Goal: Information Seeking & Learning: Learn about a topic

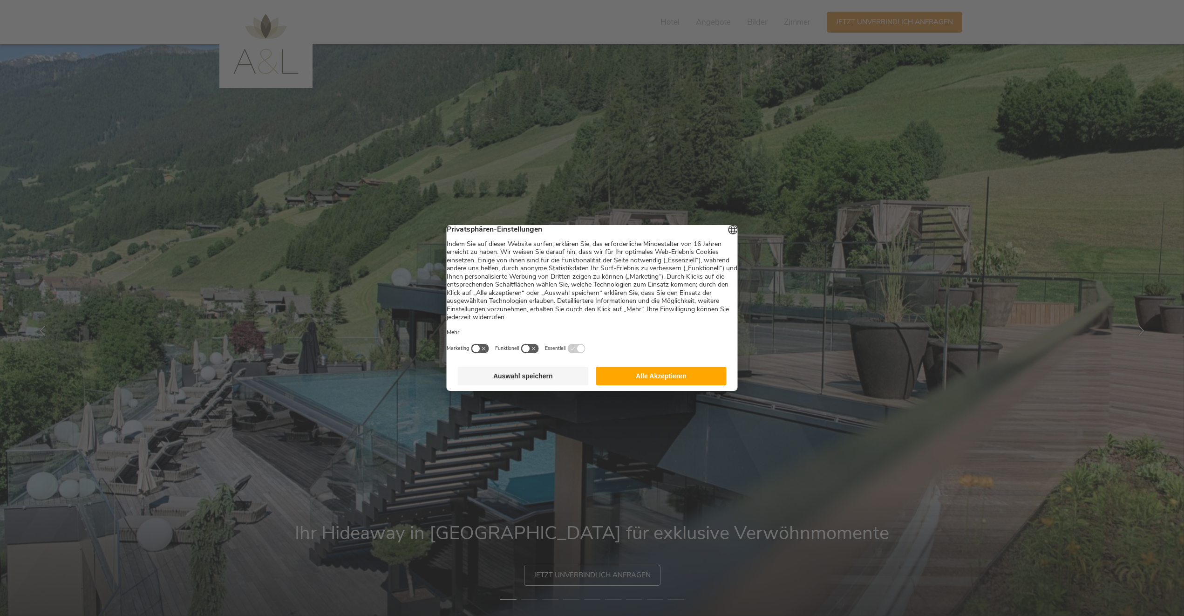
click at [673, 375] on button "Alle Akzeptieren" at bounding box center [661, 376] width 131 height 19
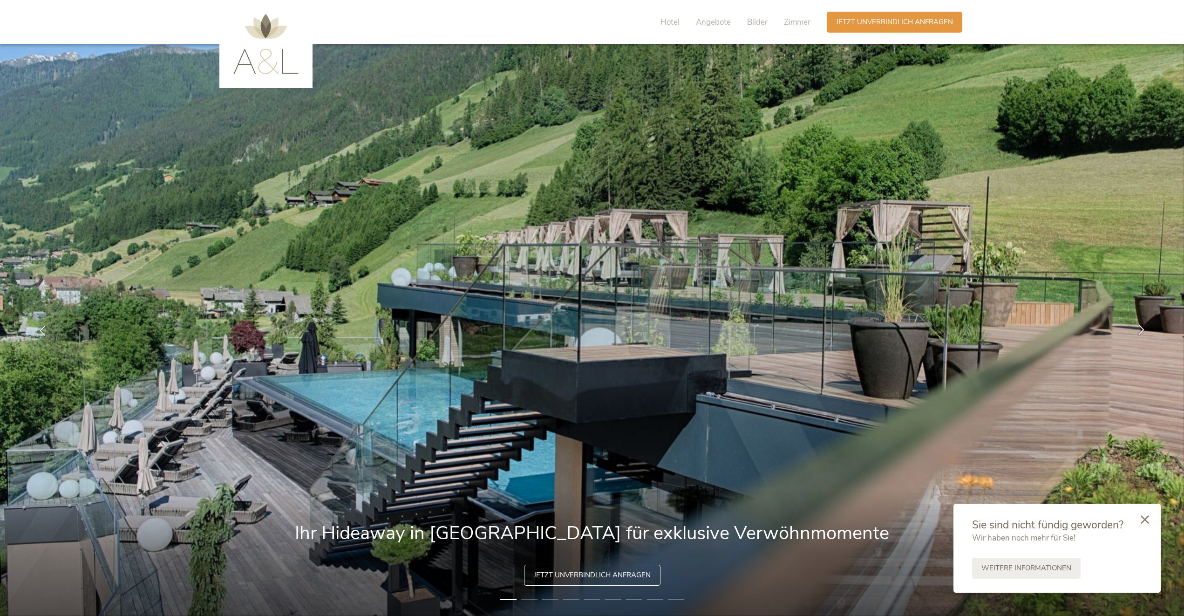
click at [1144, 328] on icon at bounding box center [1141, 329] width 11 height 11
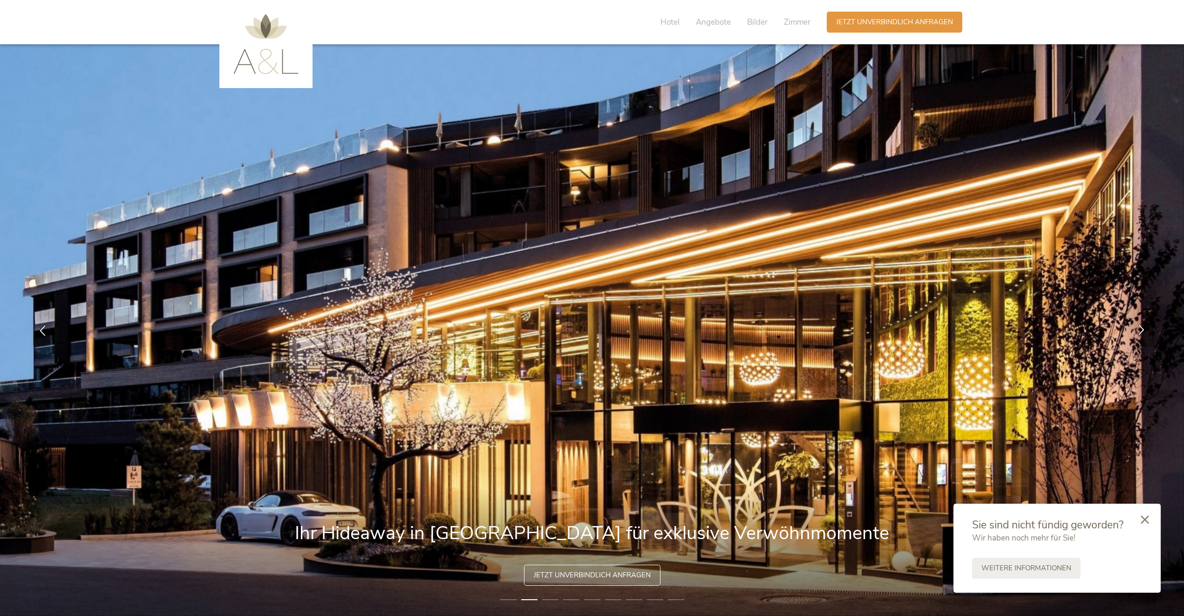
click at [1144, 328] on icon at bounding box center [1141, 329] width 11 height 11
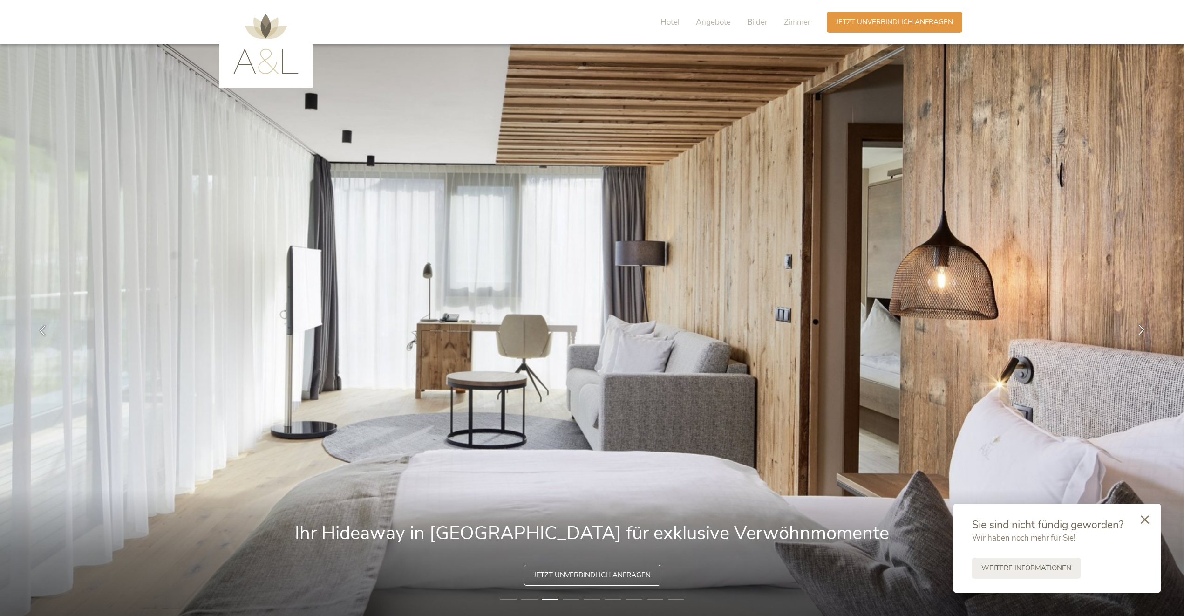
click at [1144, 328] on icon at bounding box center [1141, 329] width 11 height 11
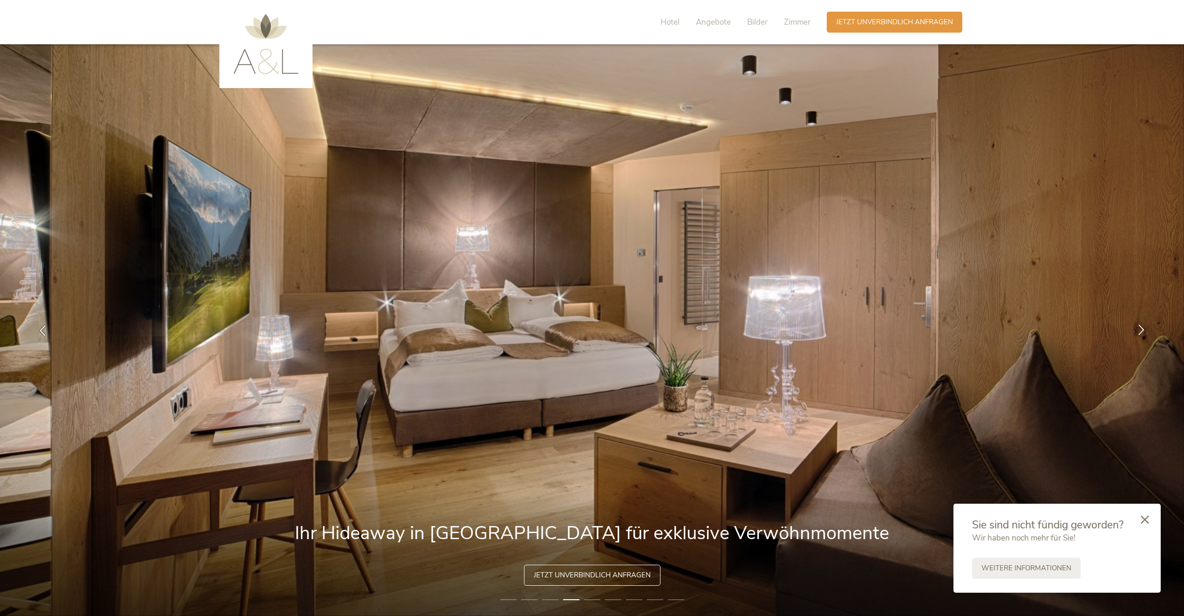
click at [1144, 328] on icon at bounding box center [1141, 329] width 11 height 11
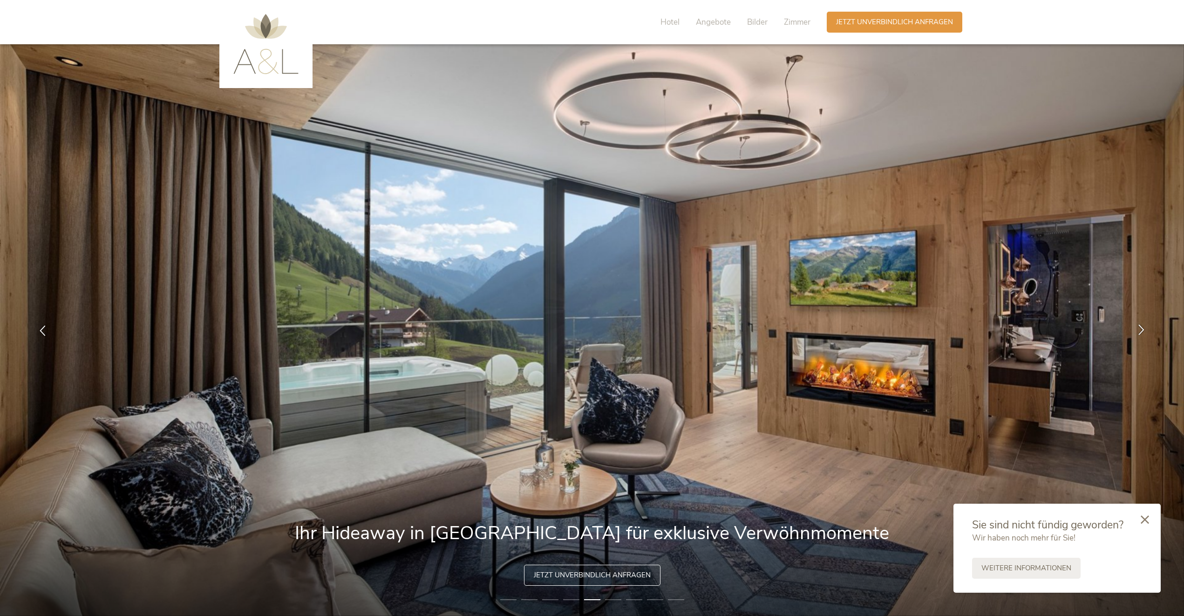
click at [1144, 328] on icon at bounding box center [1141, 329] width 11 height 11
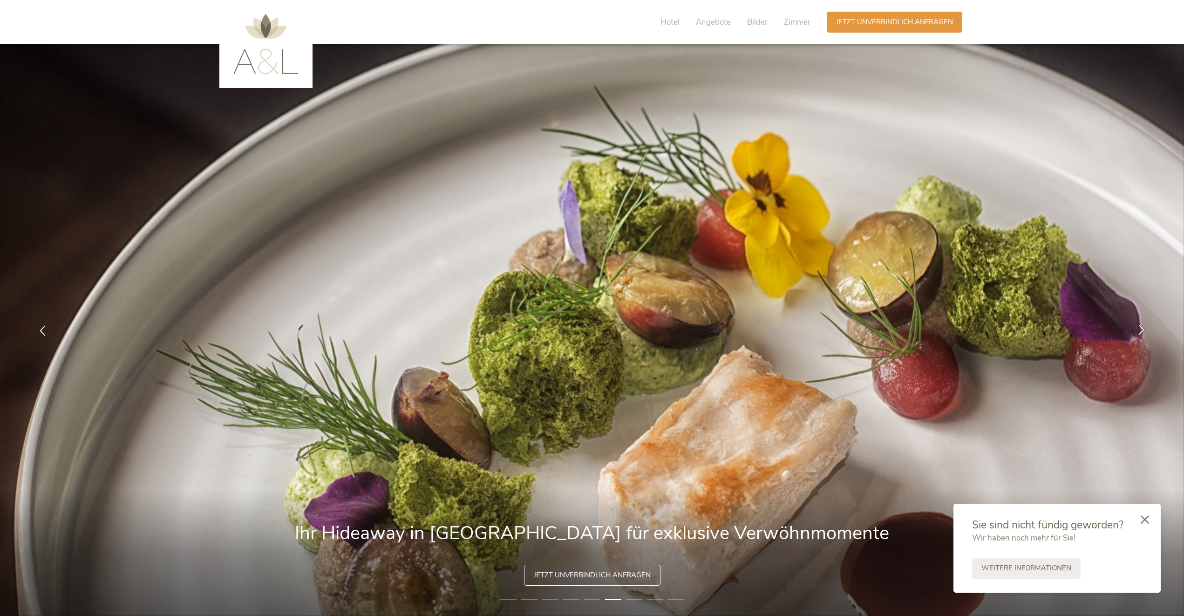
click at [1144, 328] on icon at bounding box center [1141, 329] width 11 height 11
click at [750, 23] on span "Bilder" at bounding box center [757, 22] width 20 height 11
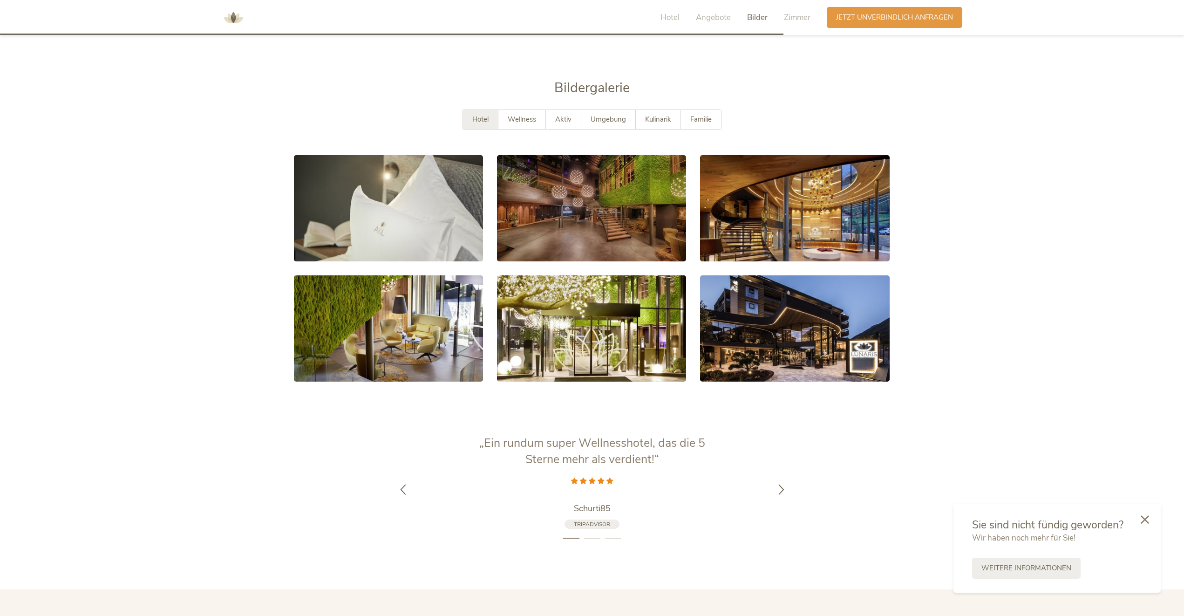
scroll to position [1876, 0]
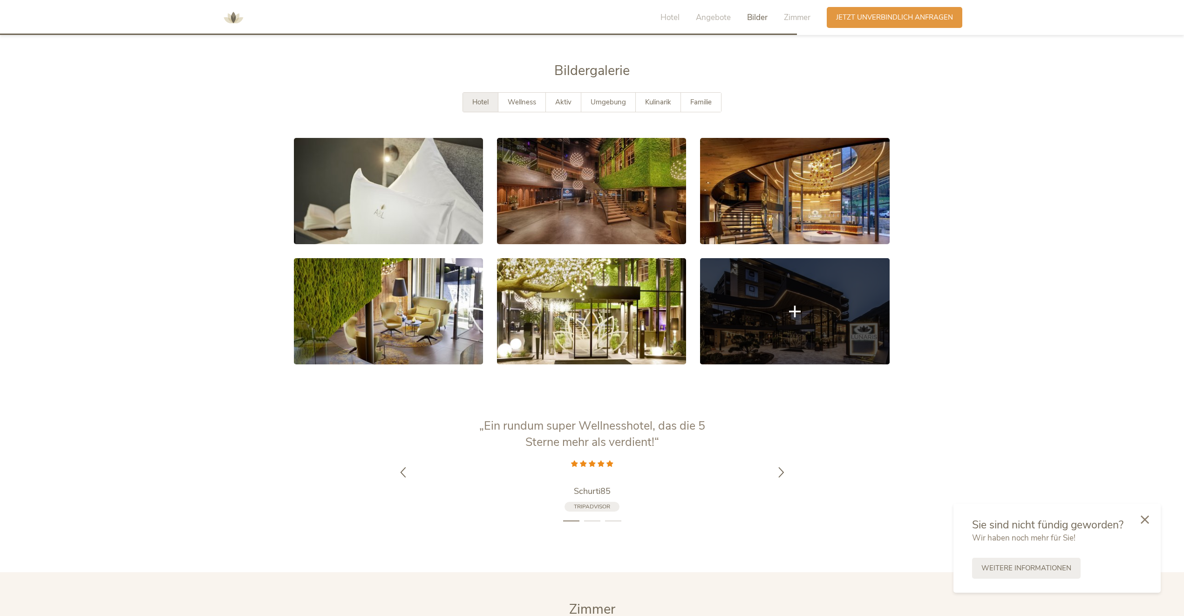
click at [793, 266] on link at bounding box center [794, 311] width 189 height 106
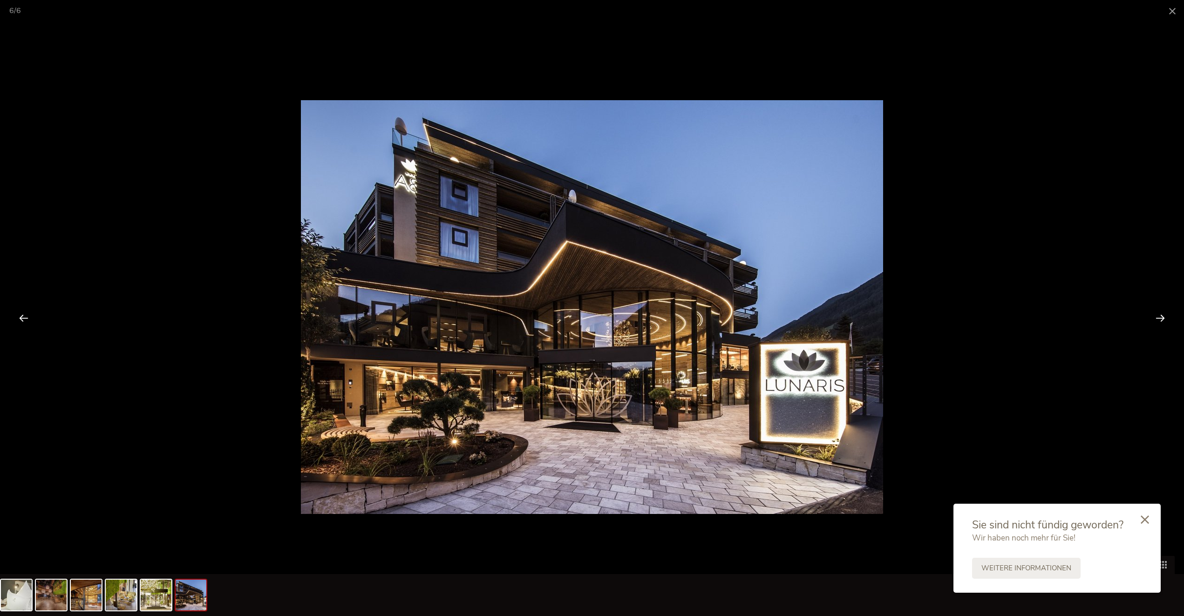
click at [1156, 316] on div at bounding box center [1160, 317] width 29 height 29
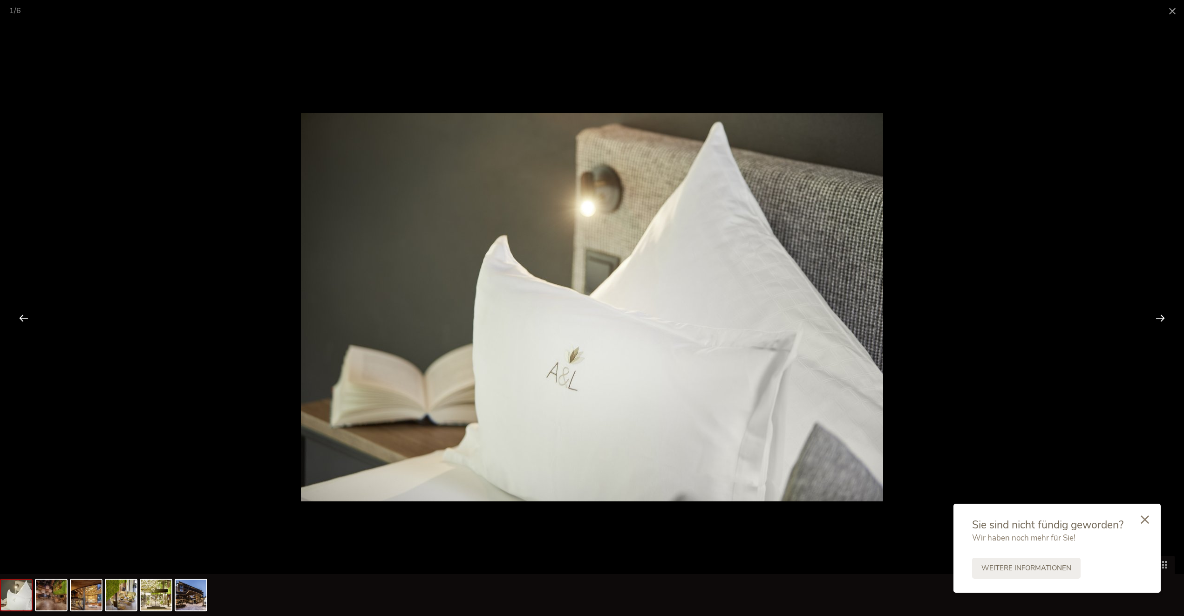
click at [1156, 316] on div at bounding box center [1160, 317] width 29 height 29
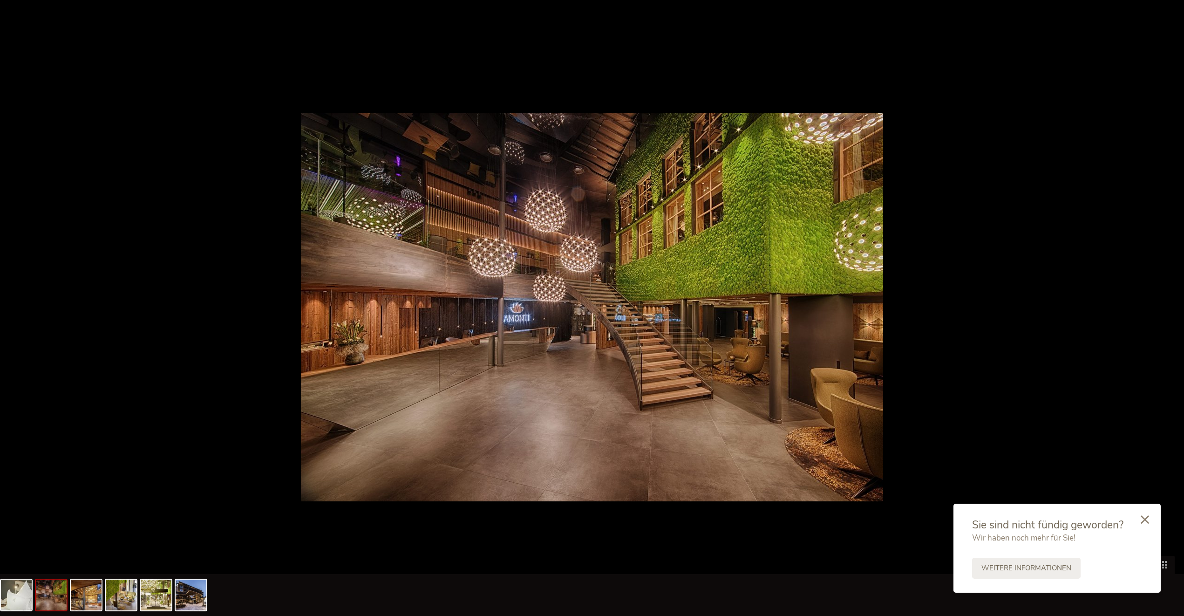
click at [1156, 316] on div at bounding box center [1165, 317] width 29 height 29
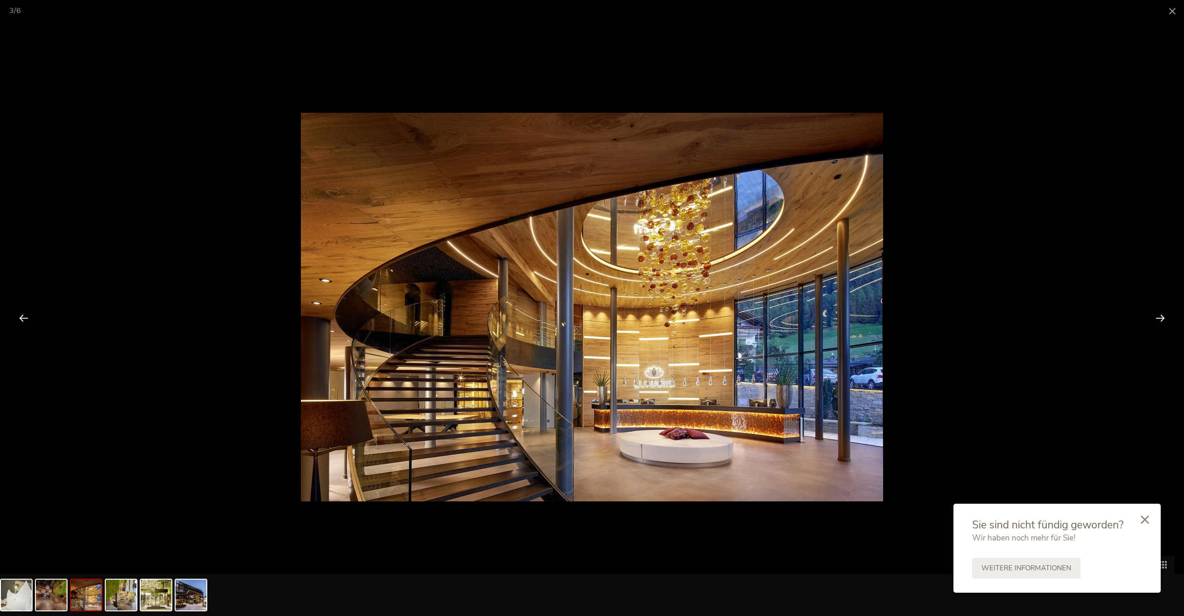
click at [1156, 316] on div at bounding box center [1160, 317] width 29 height 29
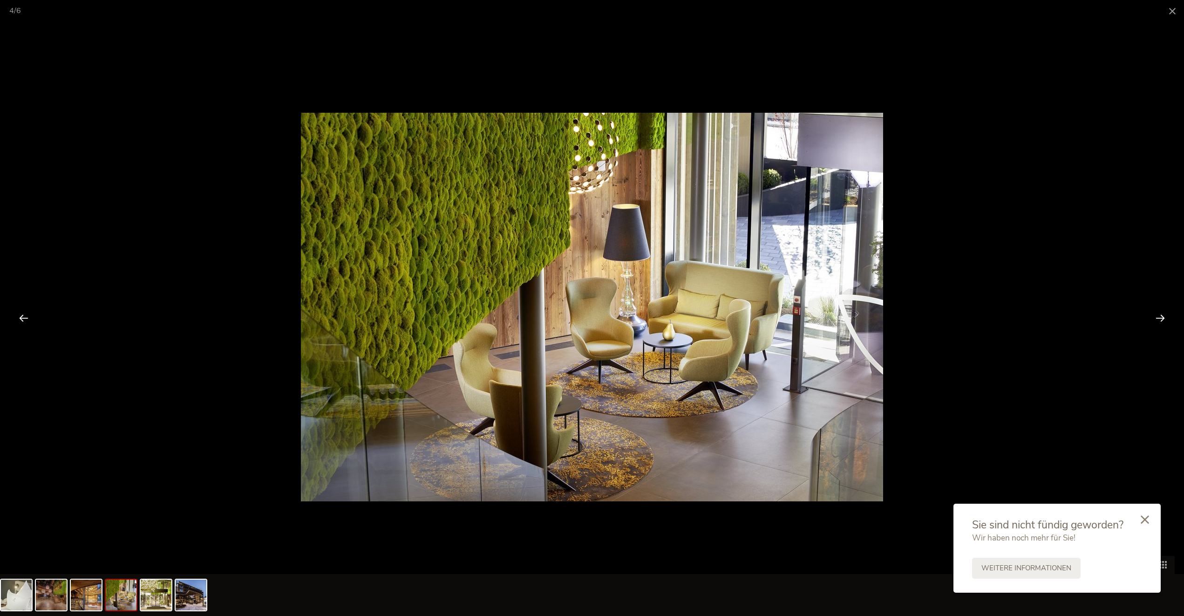
click at [1156, 316] on div at bounding box center [1160, 317] width 29 height 29
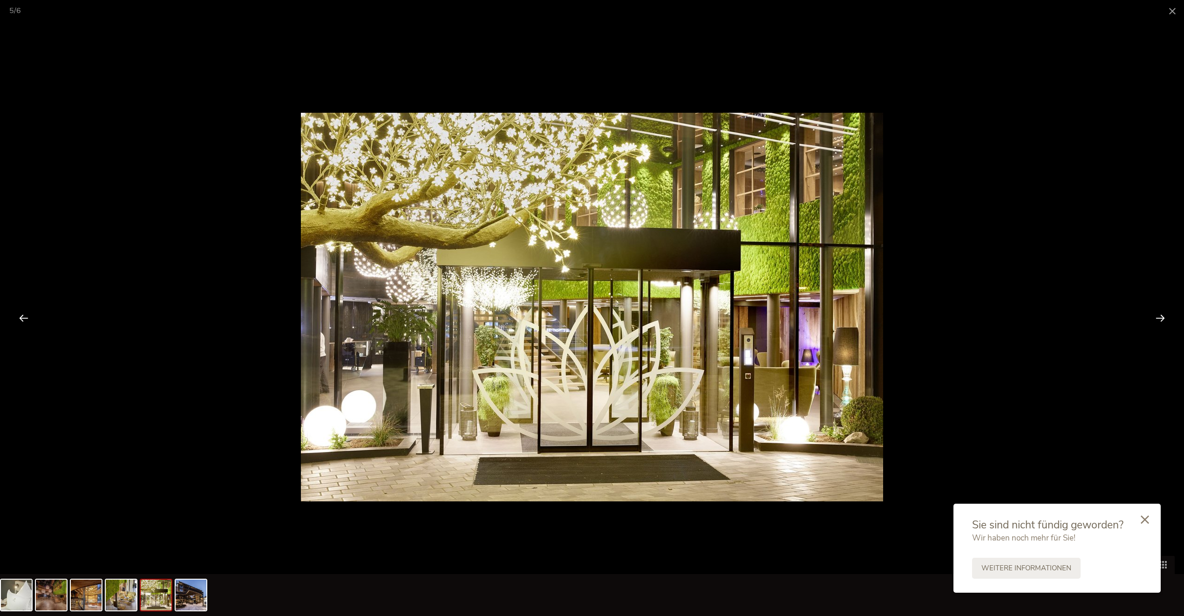
click at [1156, 316] on div at bounding box center [1160, 317] width 29 height 29
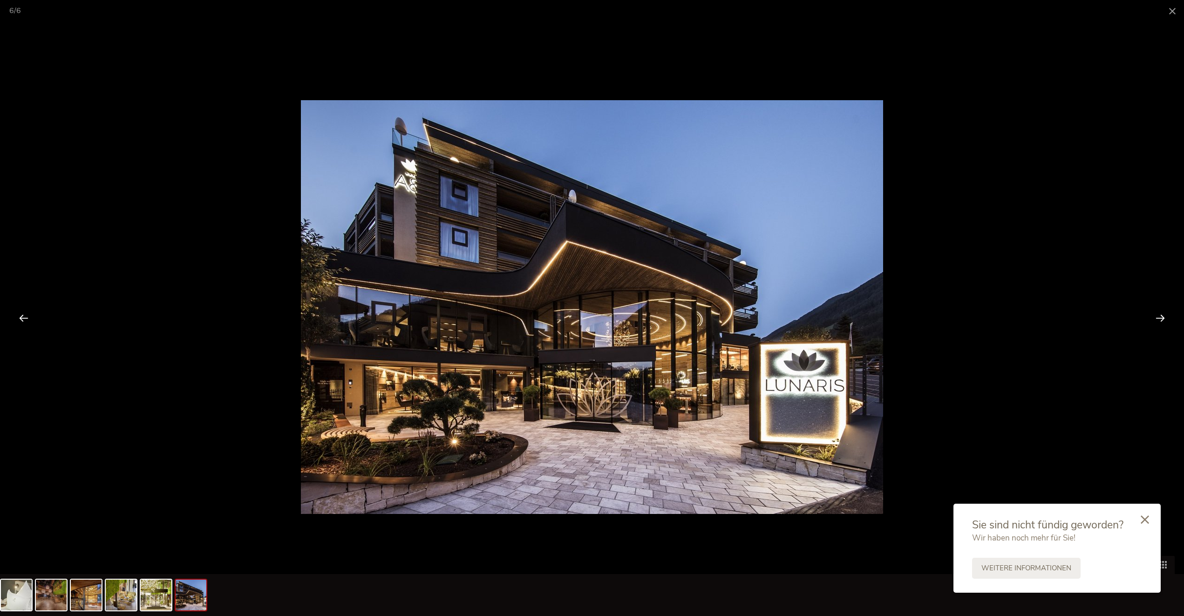
click at [1156, 316] on div at bounding box center [1160, 317] width 29 height 29
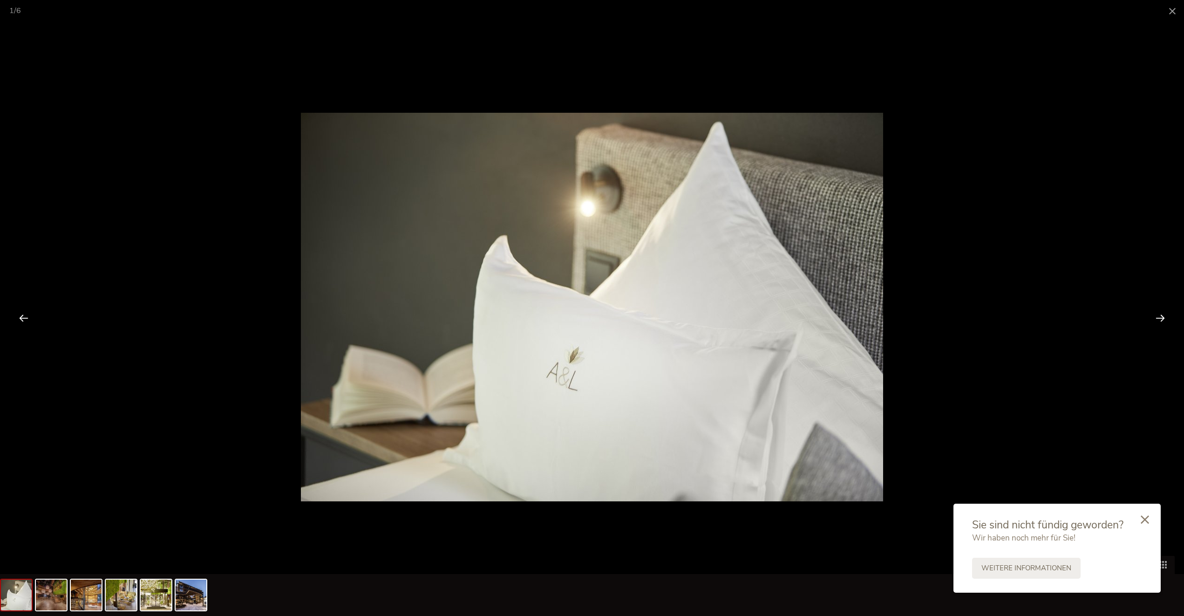
click at [1156, 316] on div at bounding box center [1160, 317] width 29 height 29
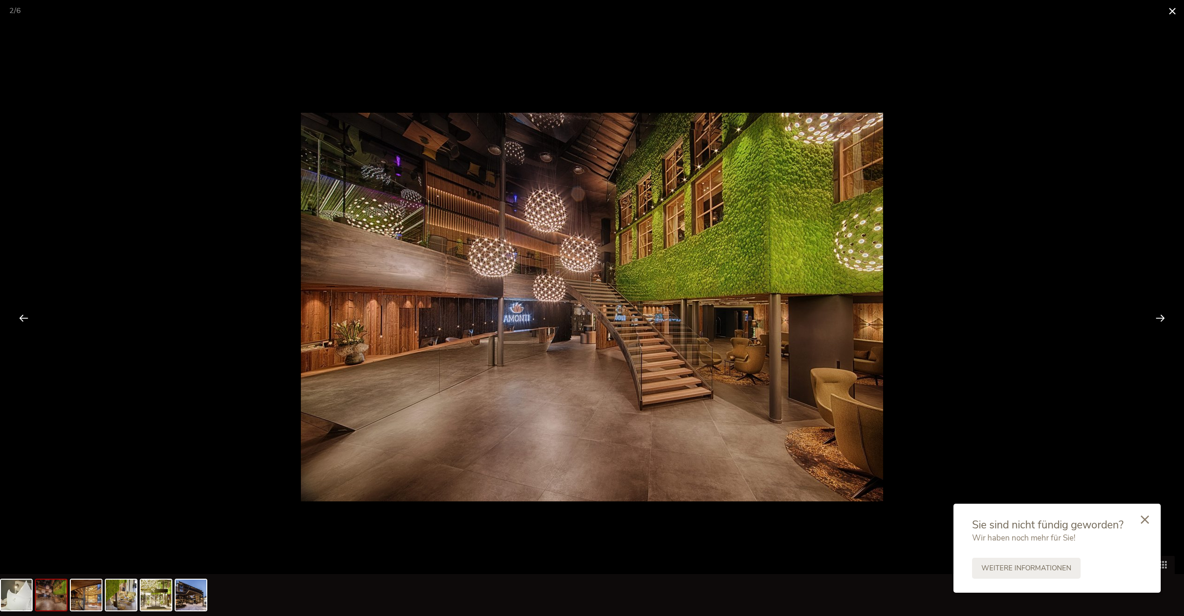
click at [1176, 10] on span at bounding box center [1172, 11] width 23 height 22
